Goal: Use online tool/utility: Utilize a website feature to perform a specific function

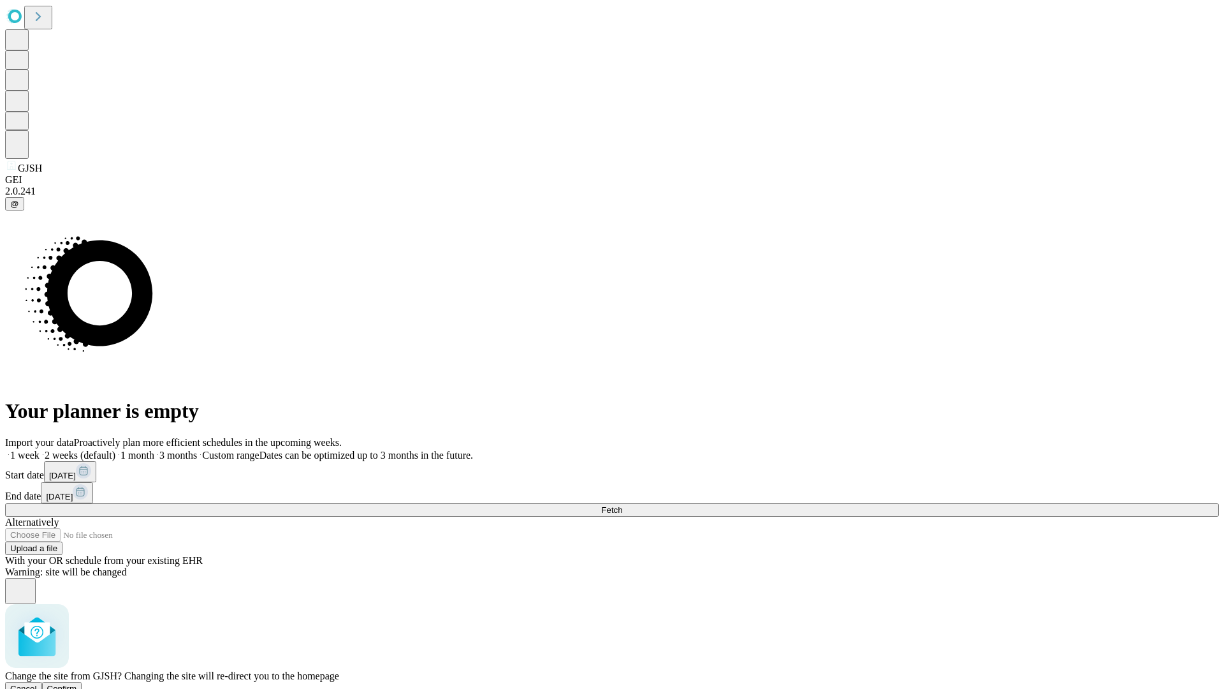
click at [77, 683] on span "Confirm" at bounding box center [62, 688] width 30 height 10
click at [40, 449] on label "1 week" at bounding box center [22, 454] width 34 height 11
click at [622, 505] on span "Fetch" at bounding box center [611, 510] width 21 height 10
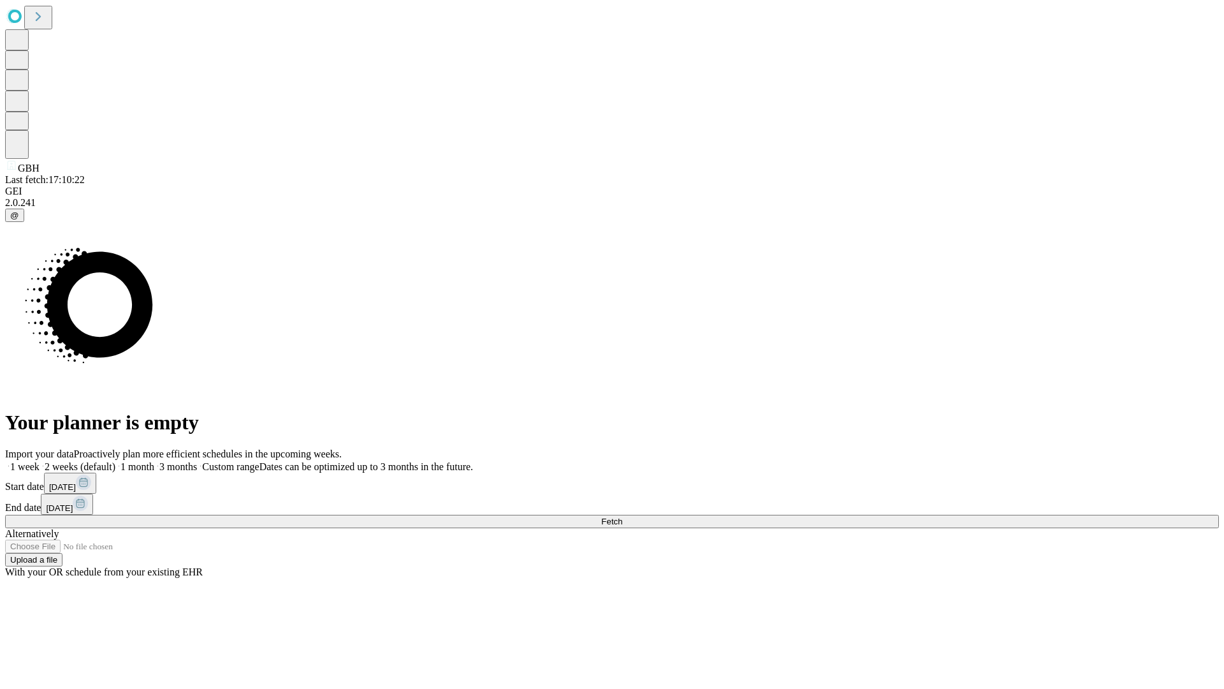
click at [40, 461] on label "1 week" at bounding box center [22, 466] width 34 height 11
click at [622, 516] on span "Fetch" at bounding box center [611, 521] width 21 height 10
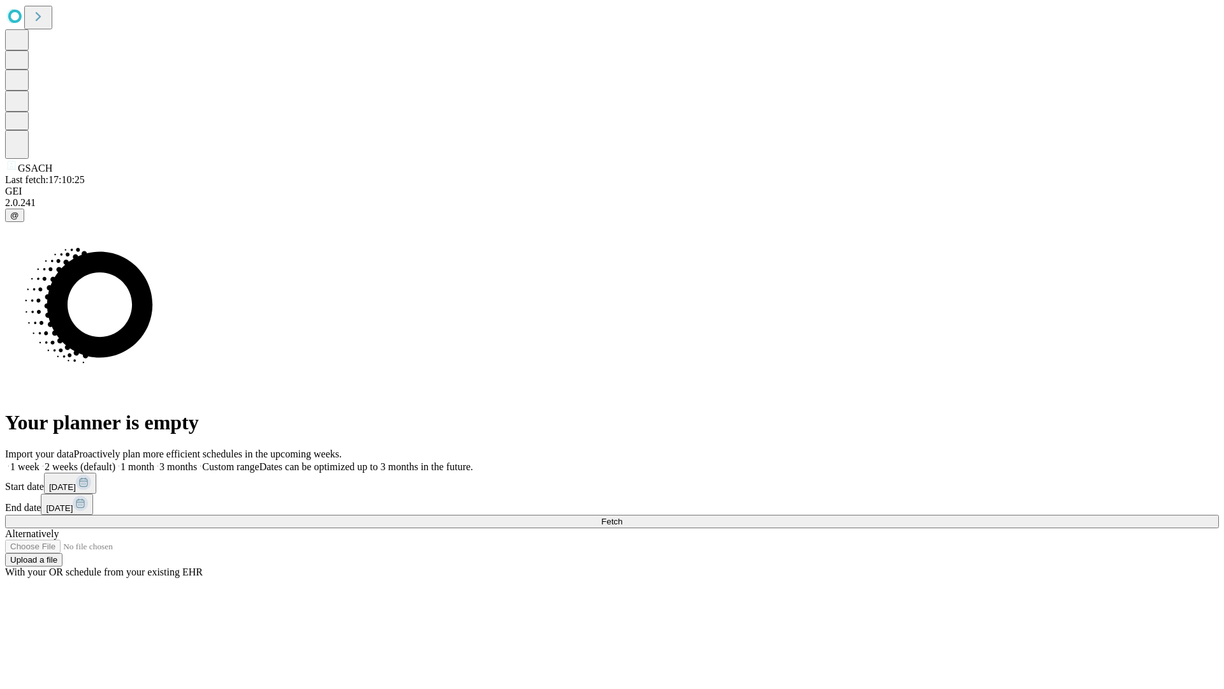
click at [40, 461] on label "1 week" at bounding box center [22, 466] width 34 height 11
click at [622, 516] on span "Fetch" at bounding box center [611, 521] width 21 height 10
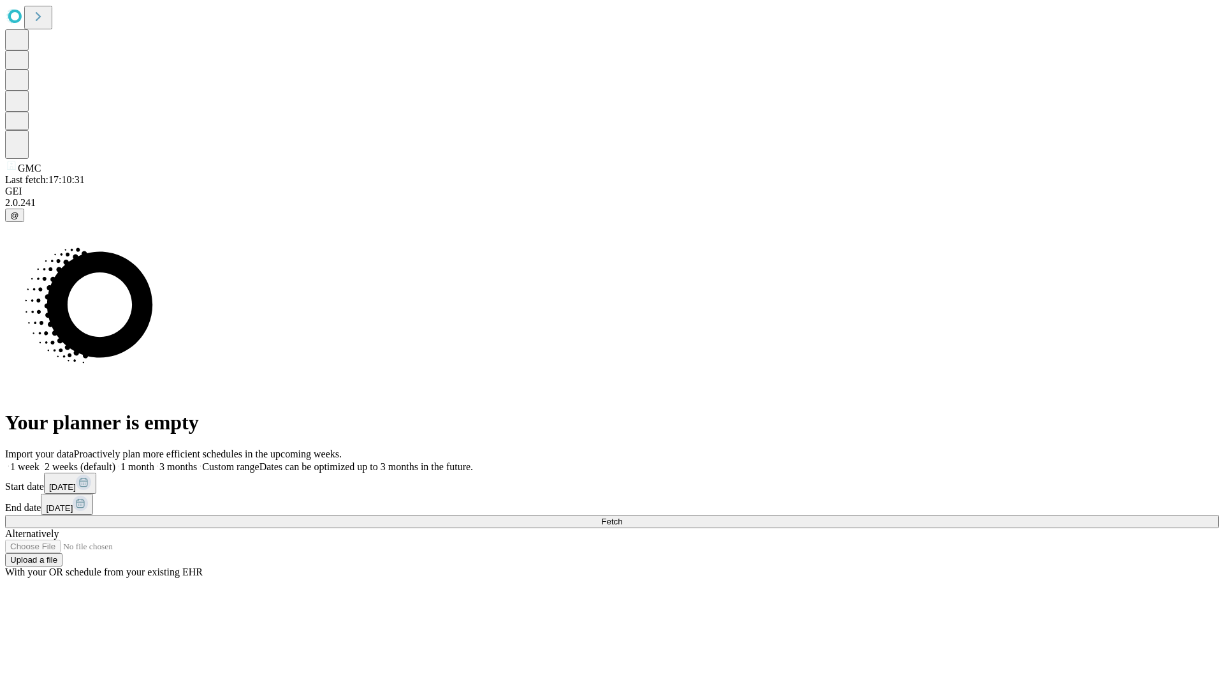
click at [40, 461] on label "1 week" at bounding box center [22, 466] width 34 height 11
click at [622, 516] on span "Fetch" at bounding box center [611, 521] width 21 height 10
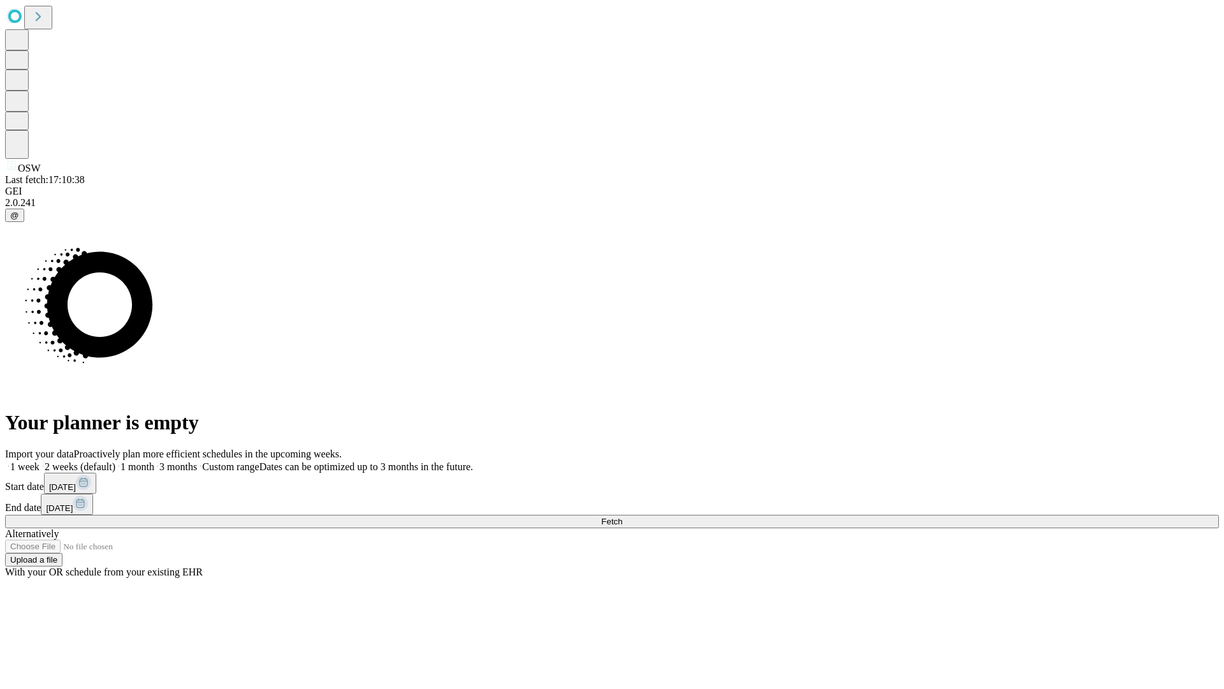
click at [40, 461] on label "1 week" at bounding box center [22, 466] width 34 height 11
click at [622, 516] on span "Fetch" at bounding box center [611, 521] width 21 height 10
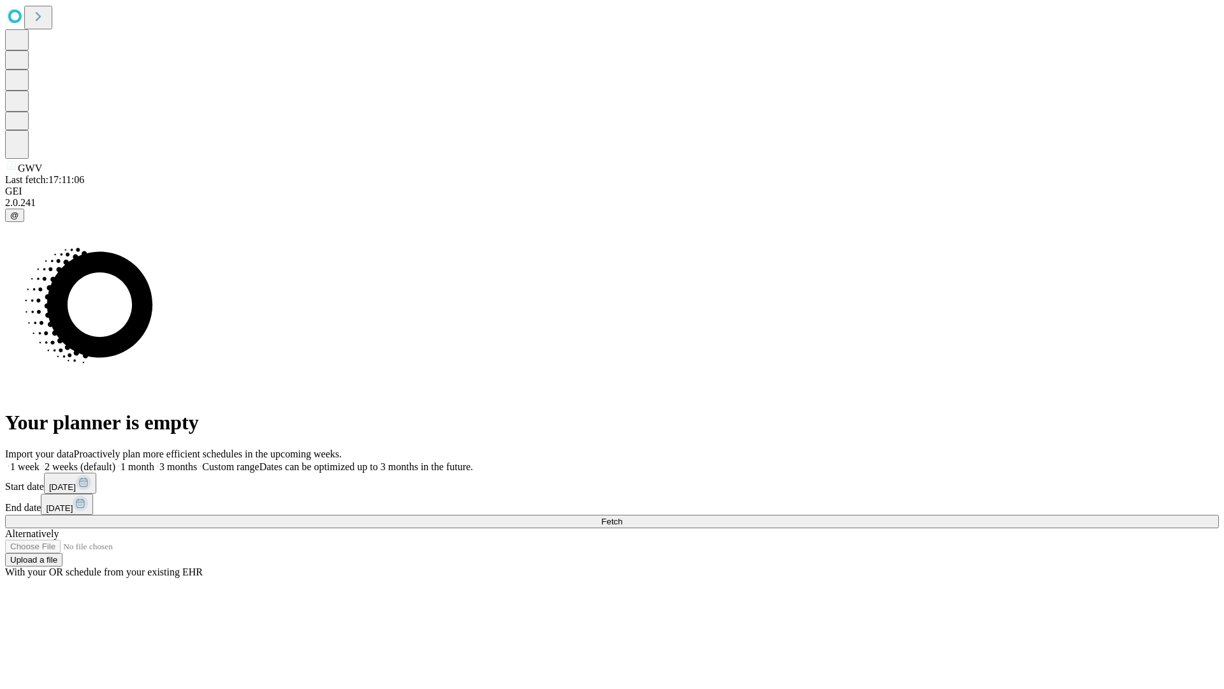
click at [622, 516] on span "Fetch" at bounding box center [611, 521] width 21 height 10
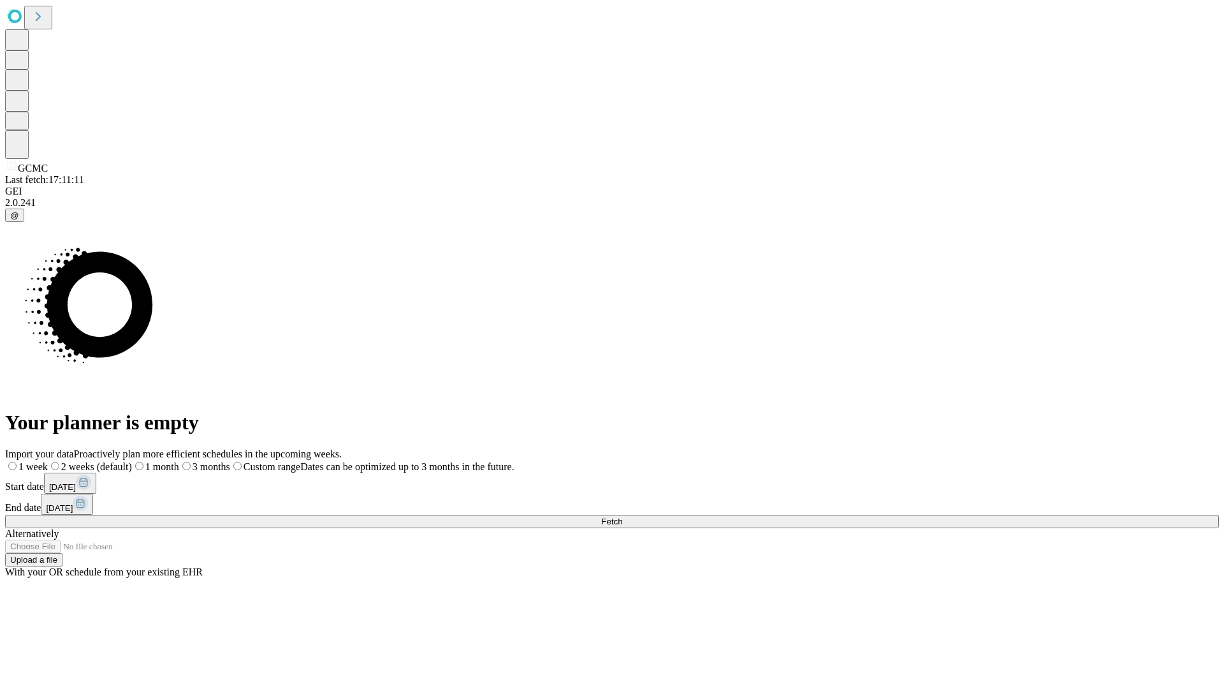
click at [48, 461] on label "1 week" at bounding box center [26, 466] width 43 height 11
click at [622, 516] on span "Fetch" at bounding box center [611, 521] width 21 height 10
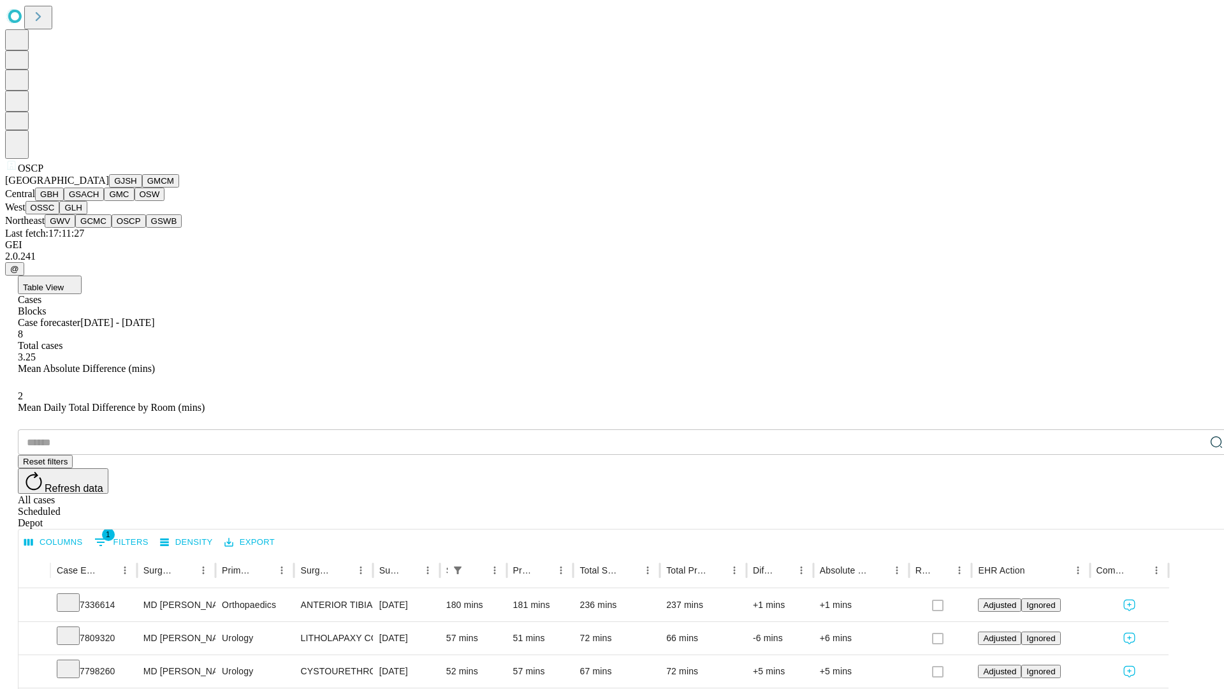
click at [146, 228] on button "GSWB" at bounding box center [164, 220] width 36 height 13
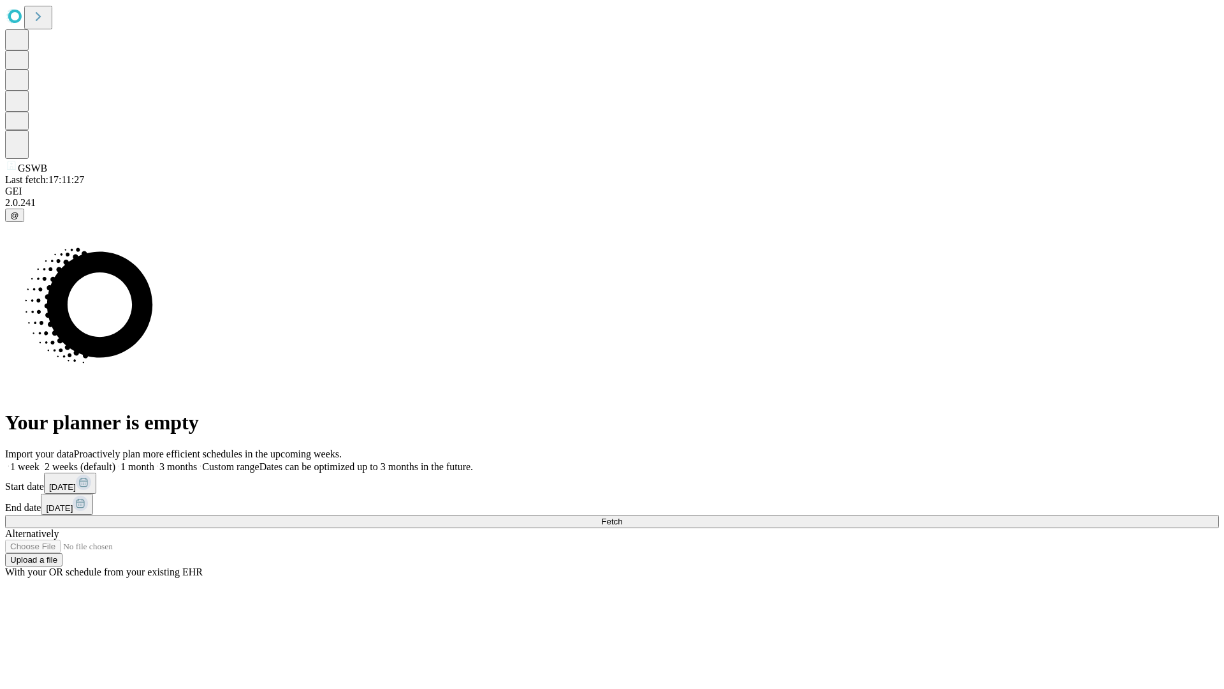
click at [40, 461] on label "1 week" at bounding box center [22, 466] width 34 height 11
click at [622, 516] on span "Fetch" at bounding box center [611, 521] width 21 height 10
